Goal: Obtain resource: Obtain resource

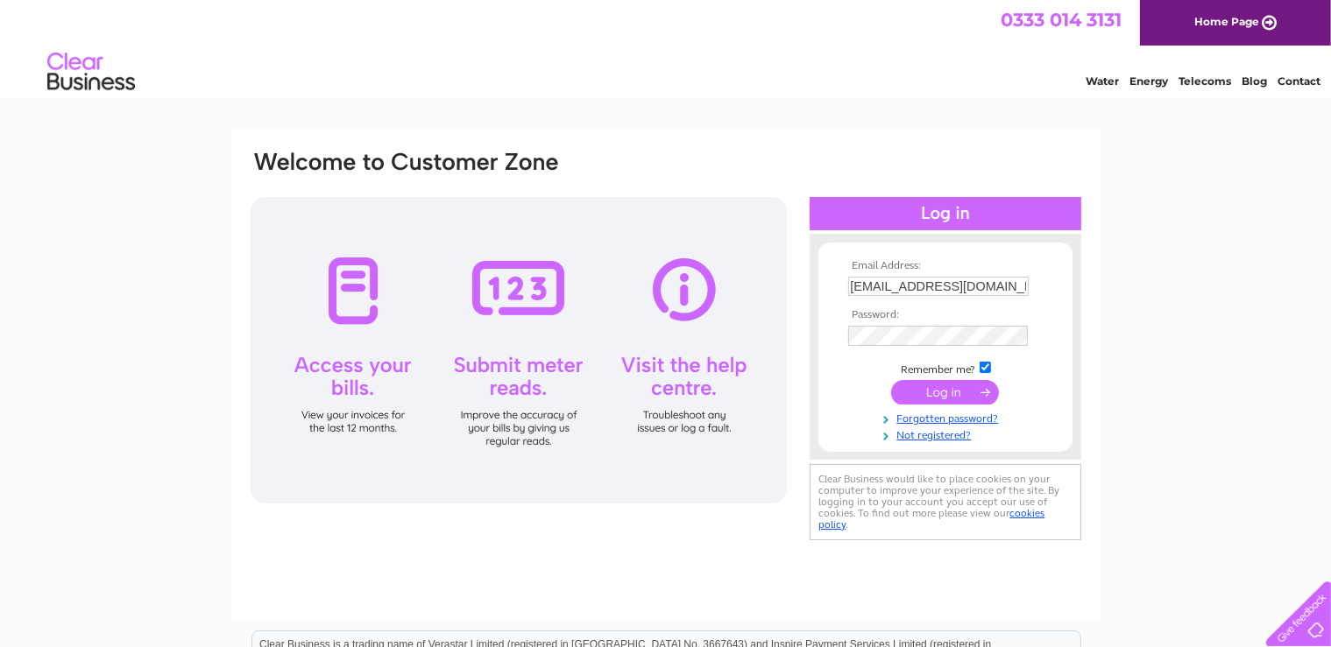
click at [952, 403] on input "submit" at bounding box center [945, 392] width 108 height 25
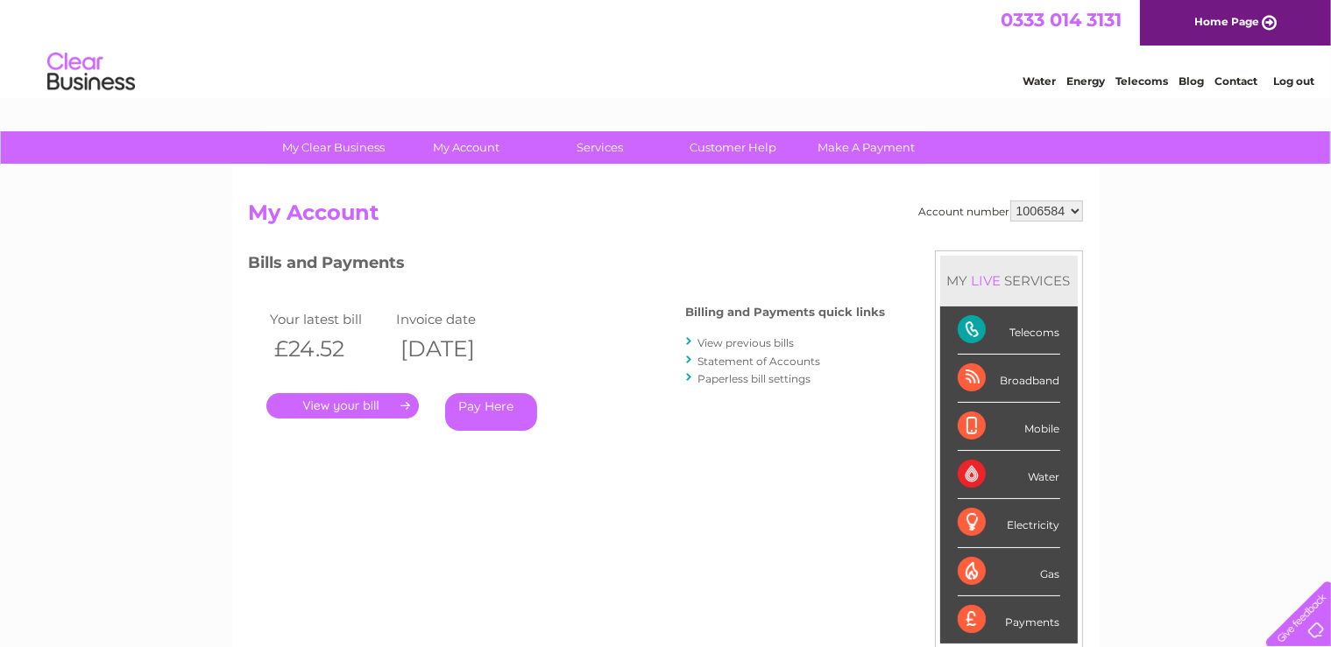
click at [749, 338] on link "View previous bills" at bounding box center [746, 342] width 96 height 13
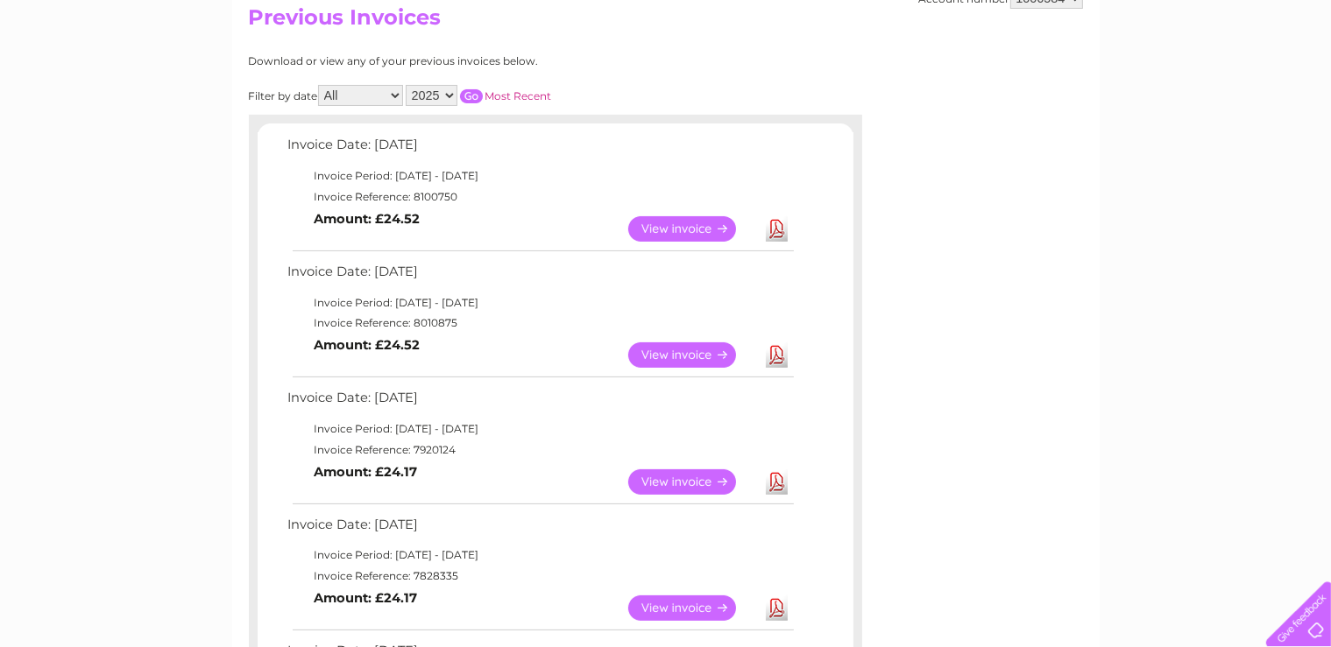
scroll to position [197, 0]
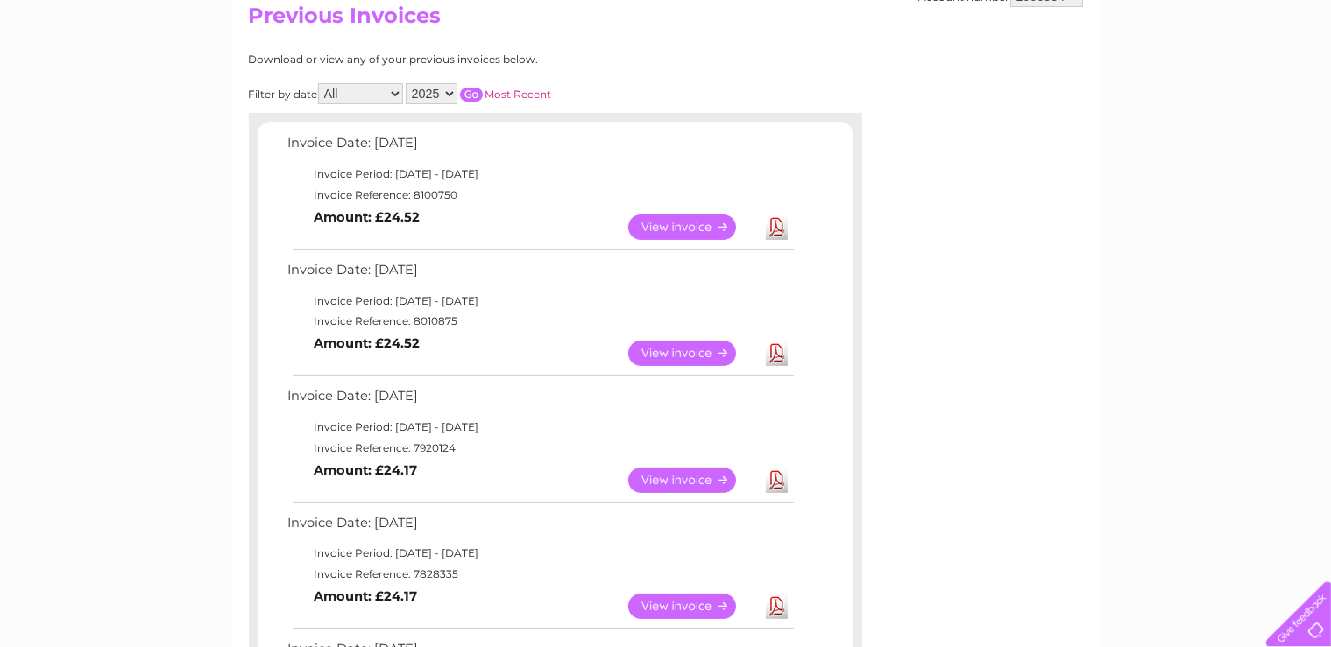
click at [680, 470] on link "View" at bounding box center [692, 480] width 129 height 25
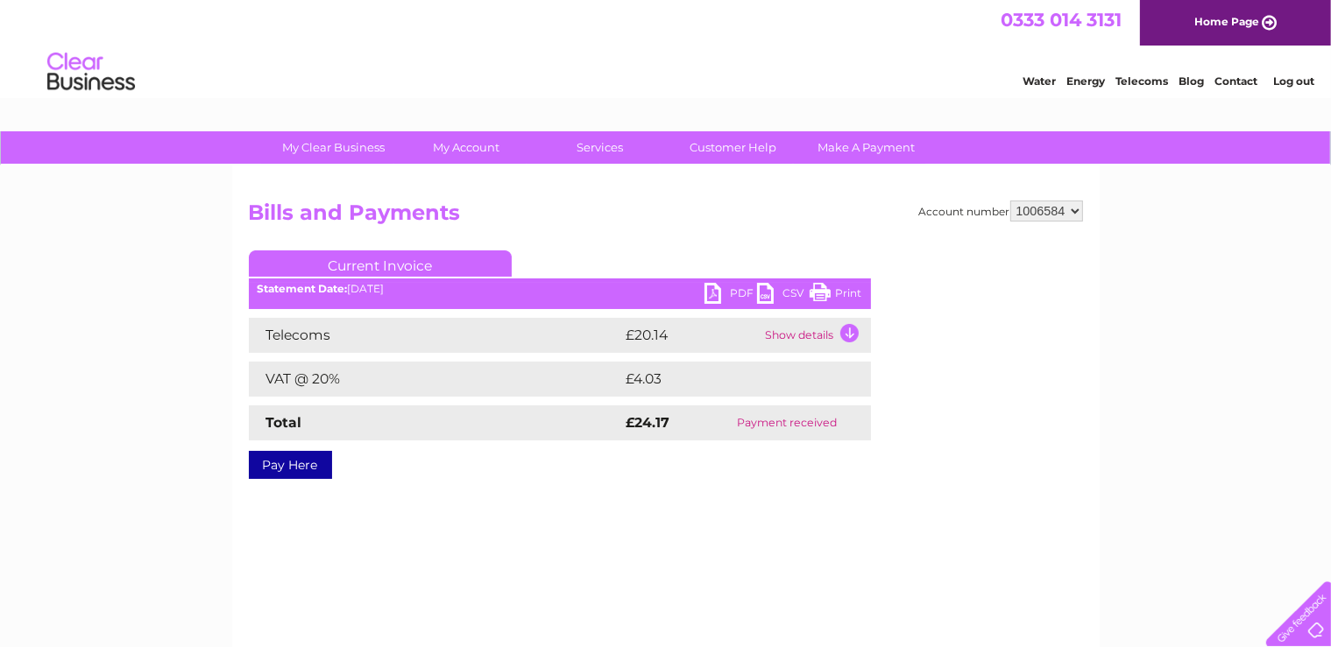
click at [843, 295] on link "Print" at bounding box center [836, 295] width 53 height 25
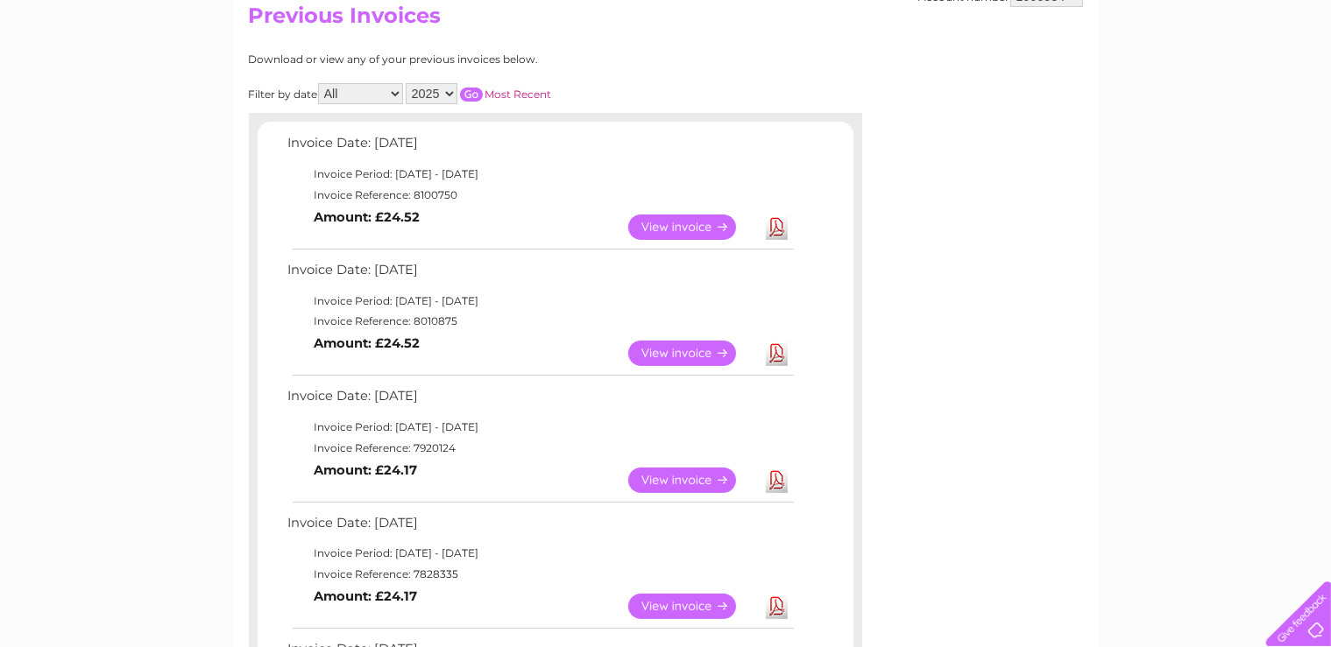
click at [696, 341] on link "View" at bounding box center [692, 353] width 129 height 25
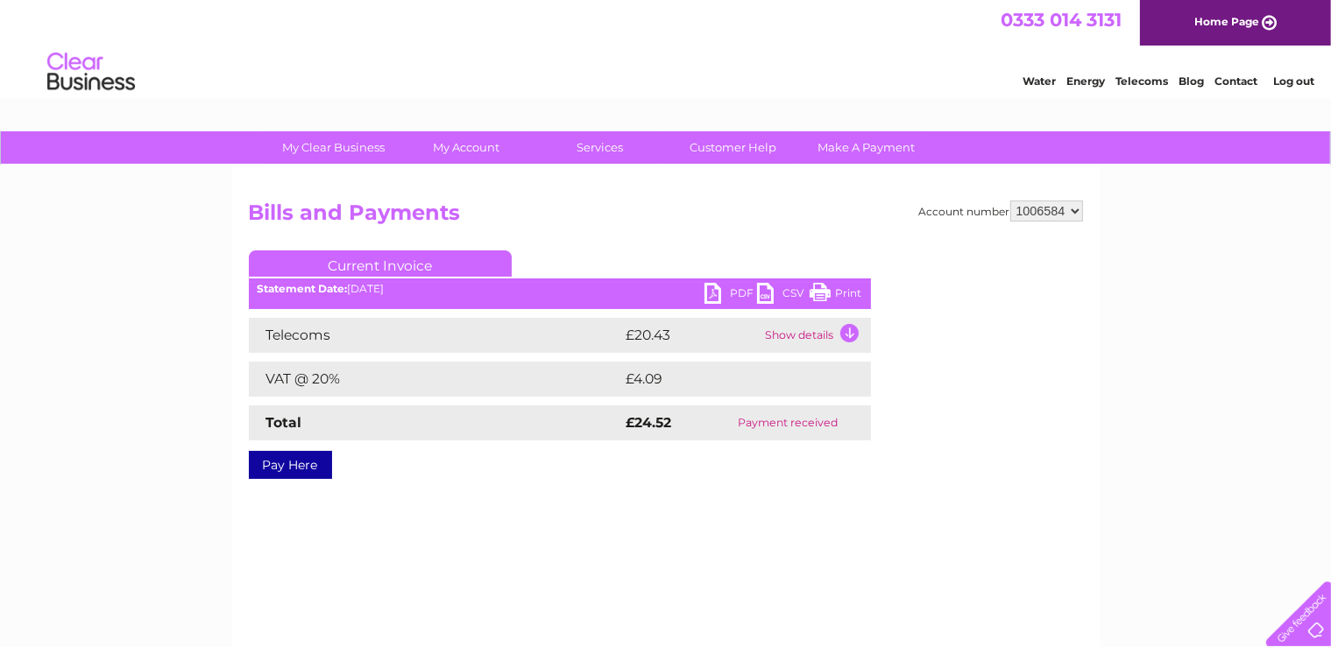
click at [849, 293] on link "Print" at bounding box center [836, 295] width 53 height 25
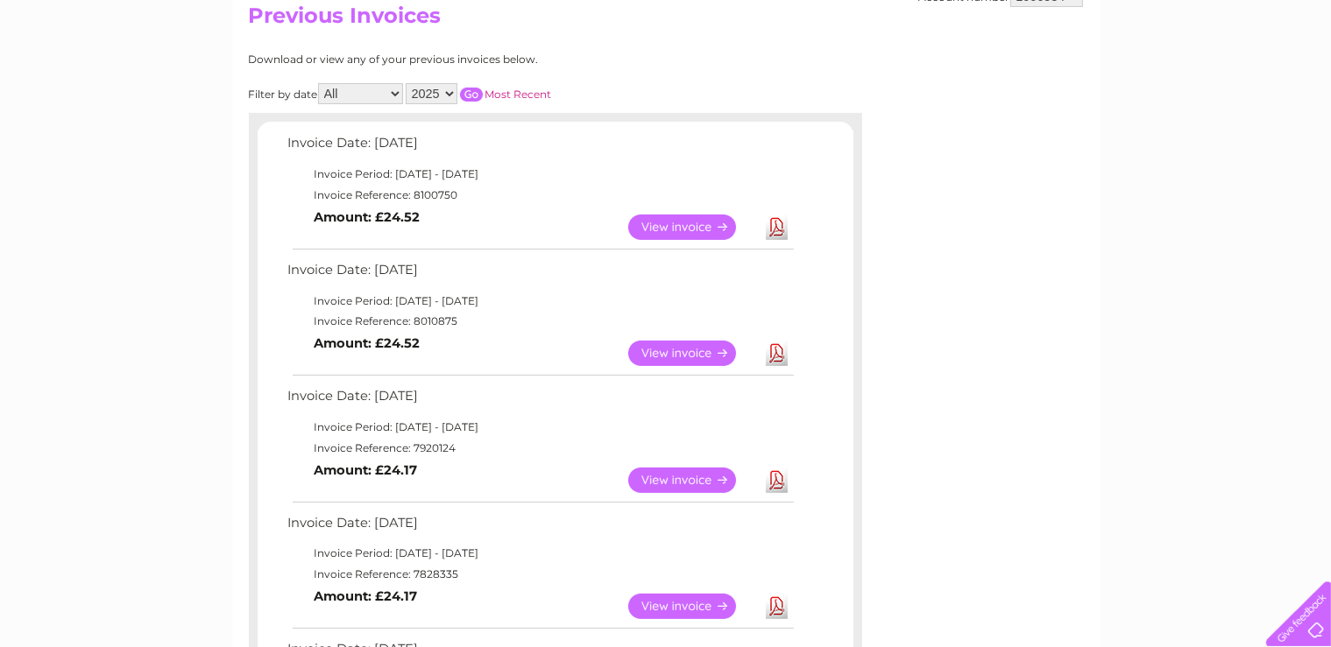
click at [656, 230] on link "View" at bounding box center [692, 227] width 129 height 25
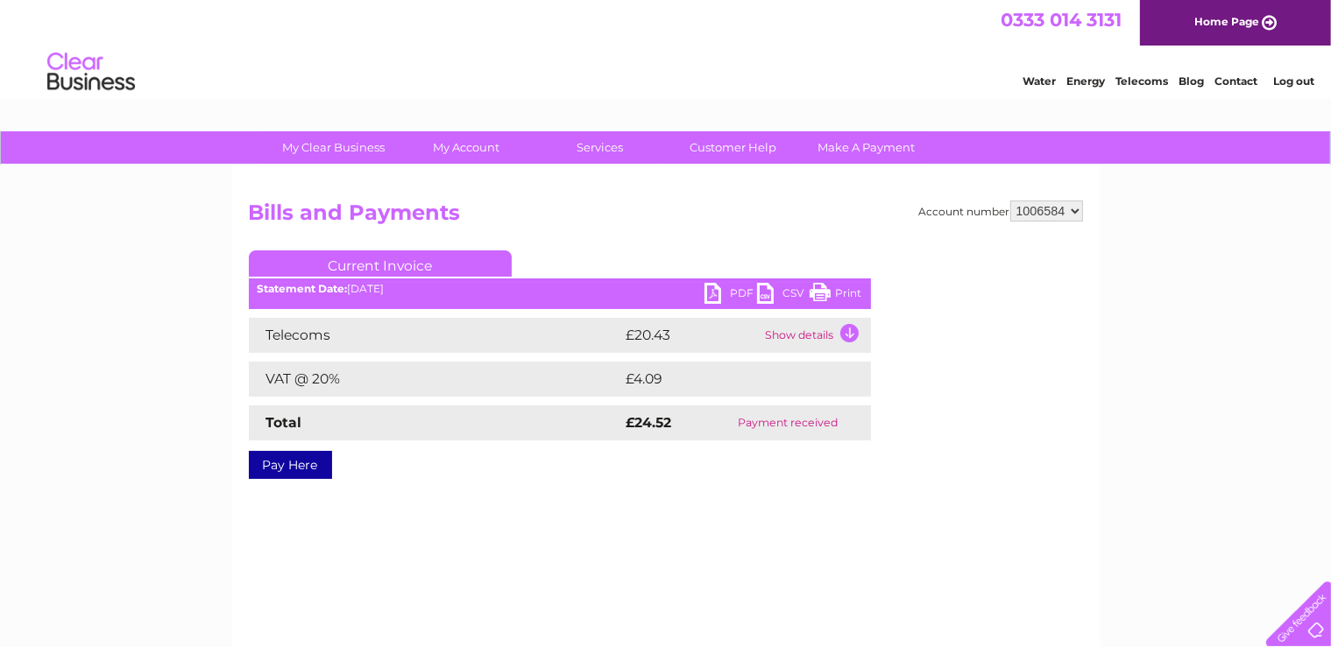
click at [848, 291] on link "Print" at bounding box center [836, 295] width 53 height 25
